Goal: Transaction & Acquisition: Purchase product/service

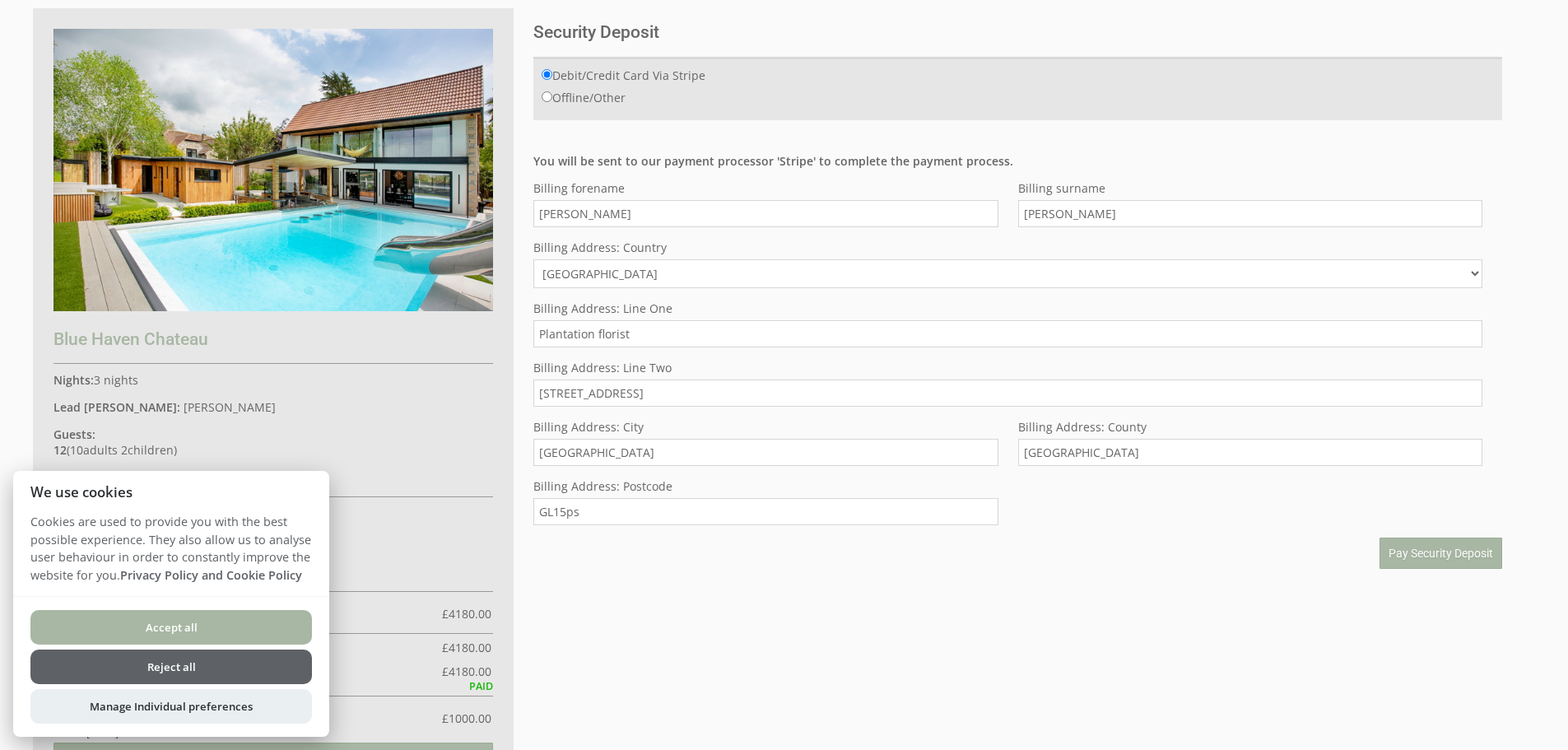
scroll to position [153, 0]
click at [1402, 551] on span "Pay Security Deposit" at bounding box center [1440, 552] width 105 height 13
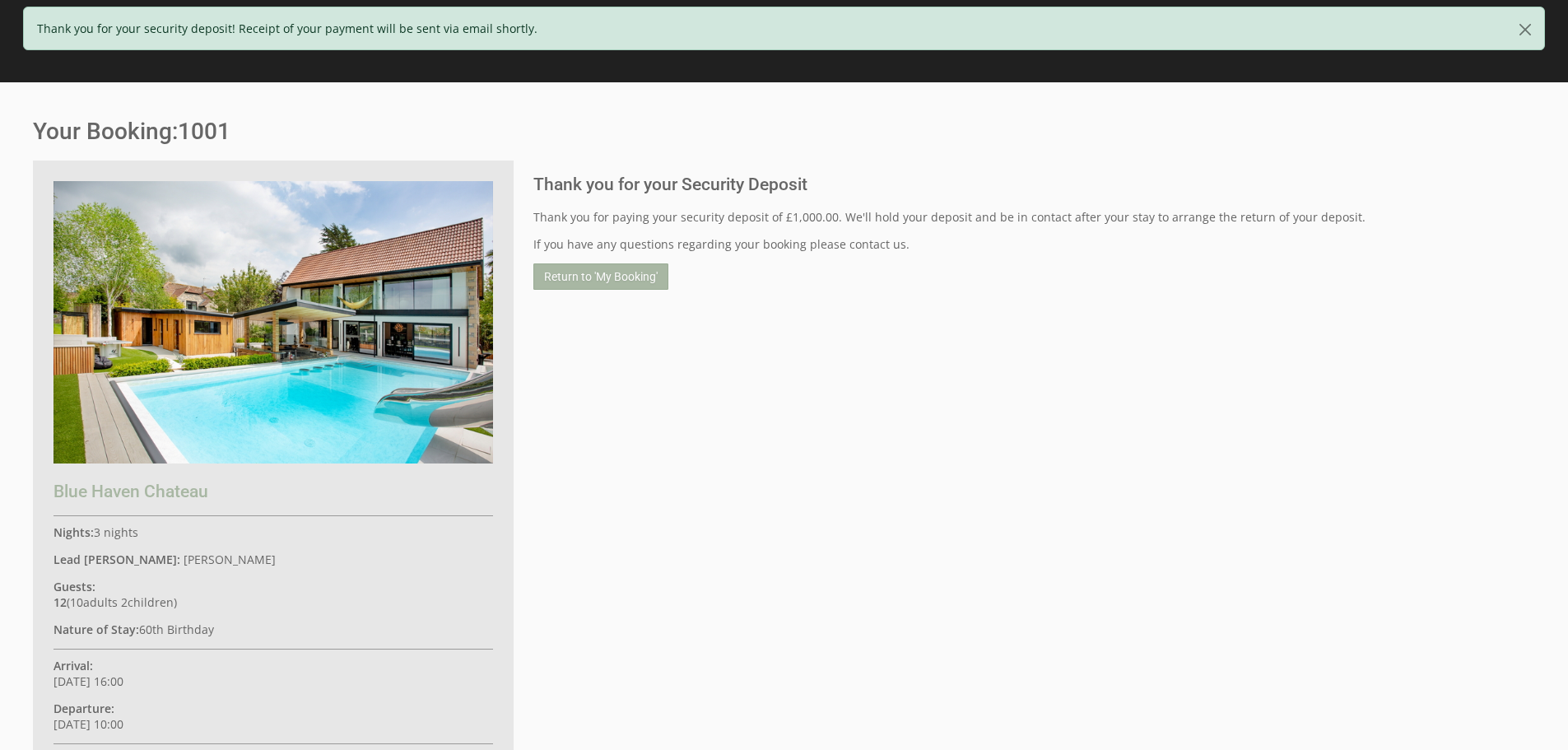
scroll to position [102, 0]
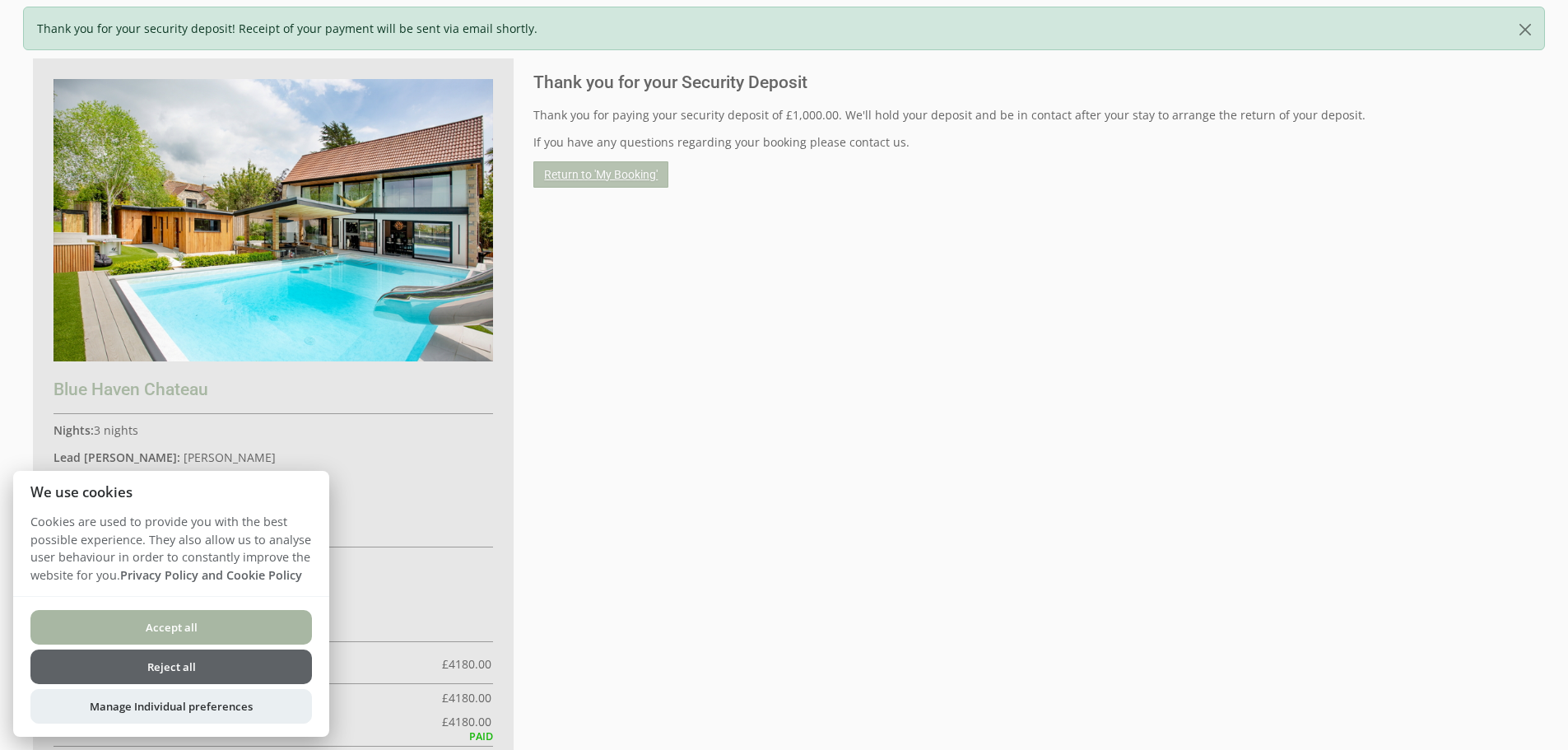
click at [566, 180] on link "Return to 'My Booking'" at bounding box center [600, 174] width 135 height 26
